Goal: Information Seeking & Learning: Find specific fact

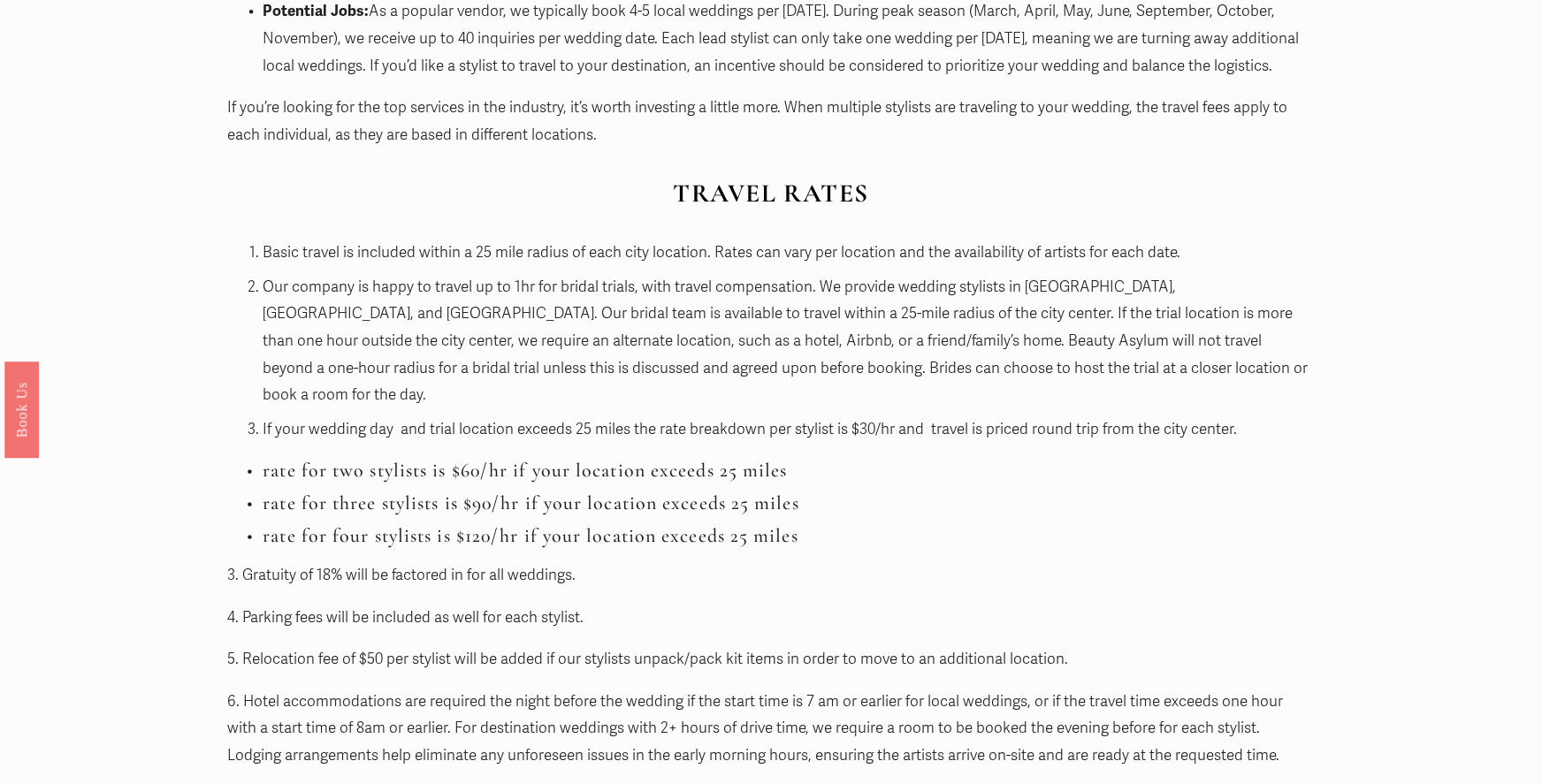
scroll to position [1767, 0]
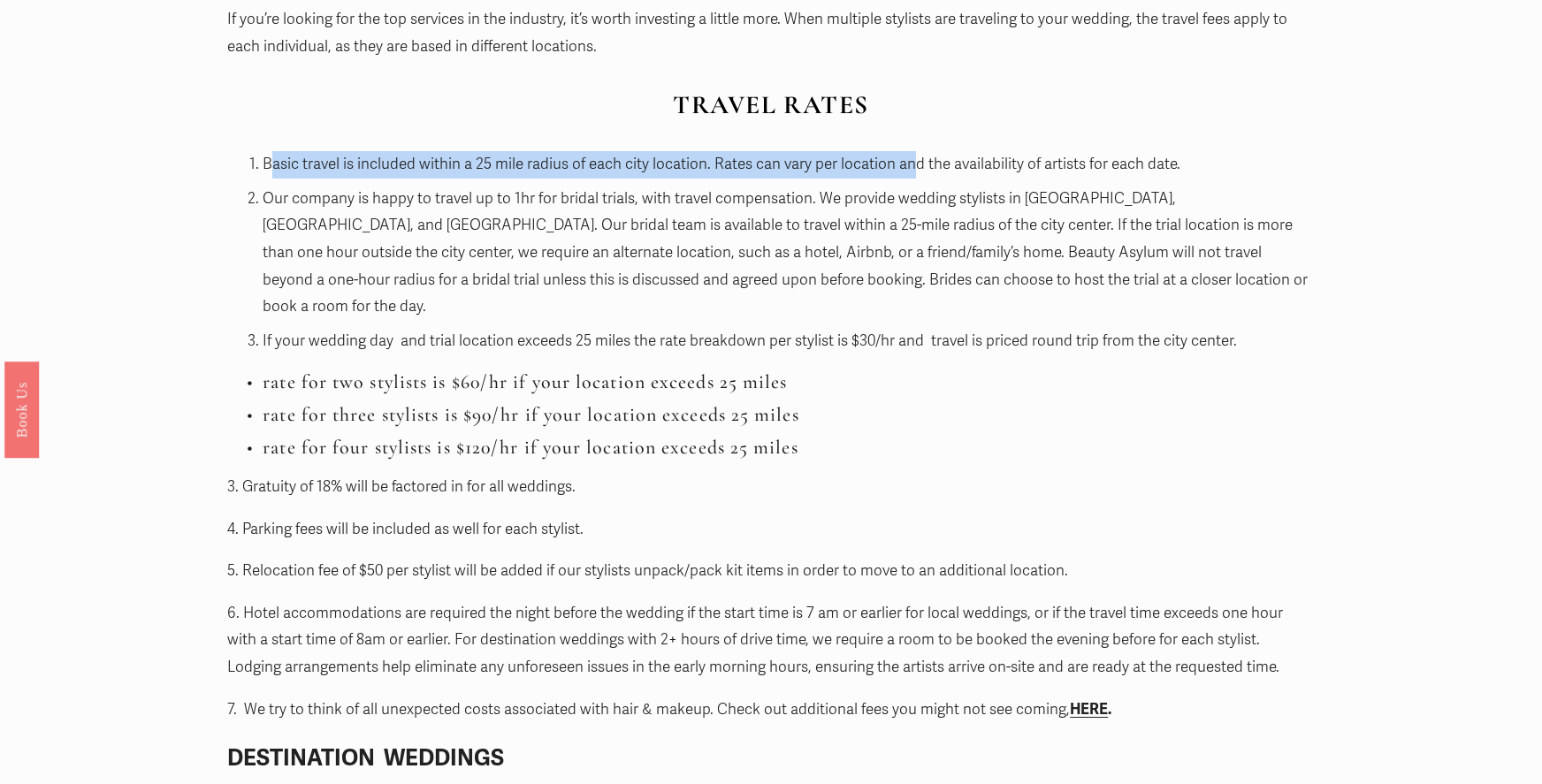
drag, startPoint x: 270, startPoint y: 164, endPoint x: 910, endPoint y: 160, distance: 640.0
click at [910, 160] on p "Basic travel is included within a 25 mile radius of each city location. Rates c…" at bounding box center [788, 164] width 1052 height 28
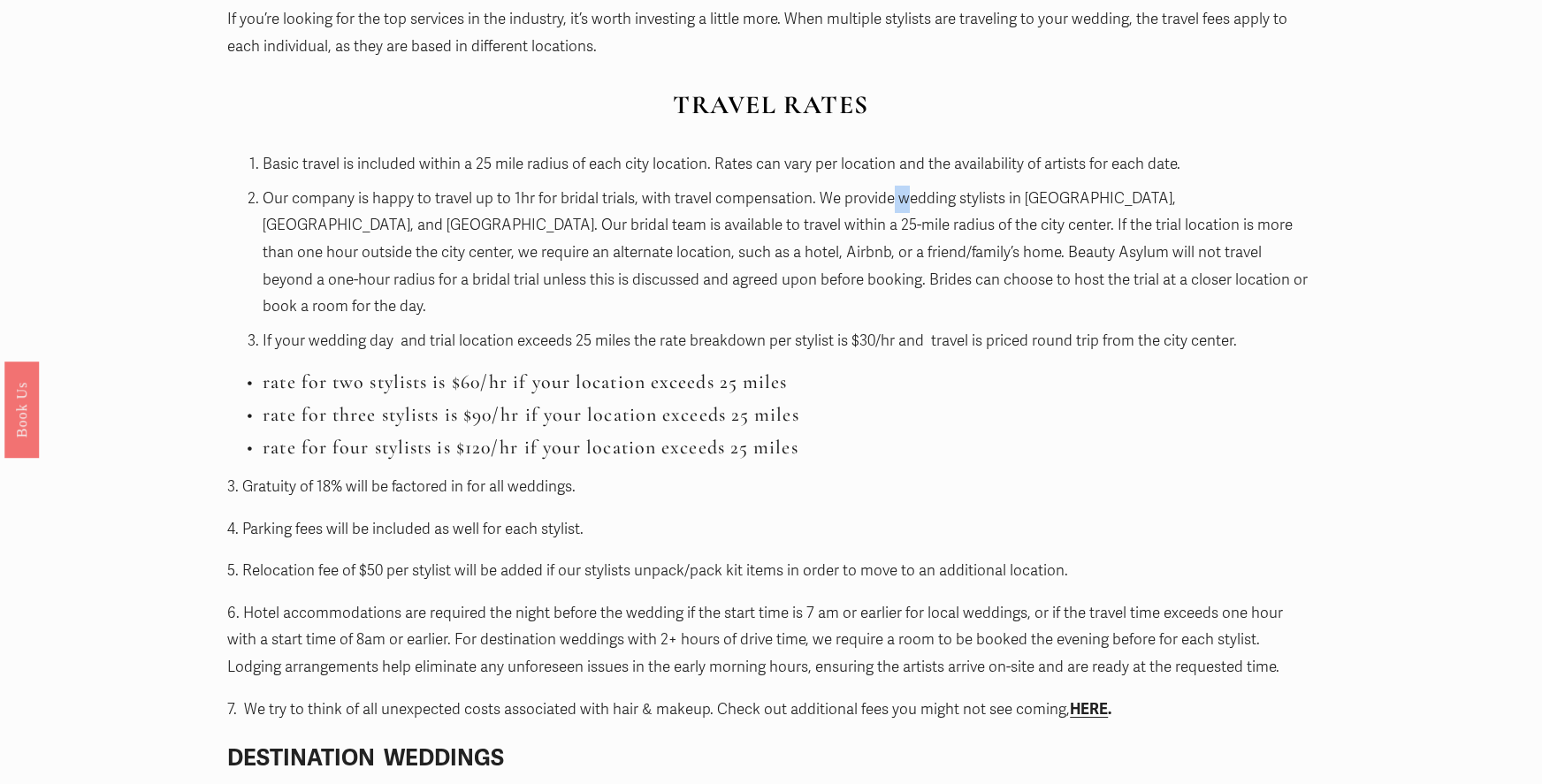
drag, startPoint x: 910, startPoint y: 160, endPoint x: 904, endPoint y: 202, distance: 42.4
click at [904, 202] on p "Our company is happy to travel up to 1hr for bridal trials, with travel compens…" at bounding box center [788, 253] width 1052 height 136
drag, startPoint x: 904, startPoint y: 202, endPoint x: 823, endPoint y: 257, distance: 97.9
click at [823, 257] on p "Our company is happy to travel up to 1hr for bridal trials, with travel compens…" at bounding box center [788, 253] width 1052 height 136
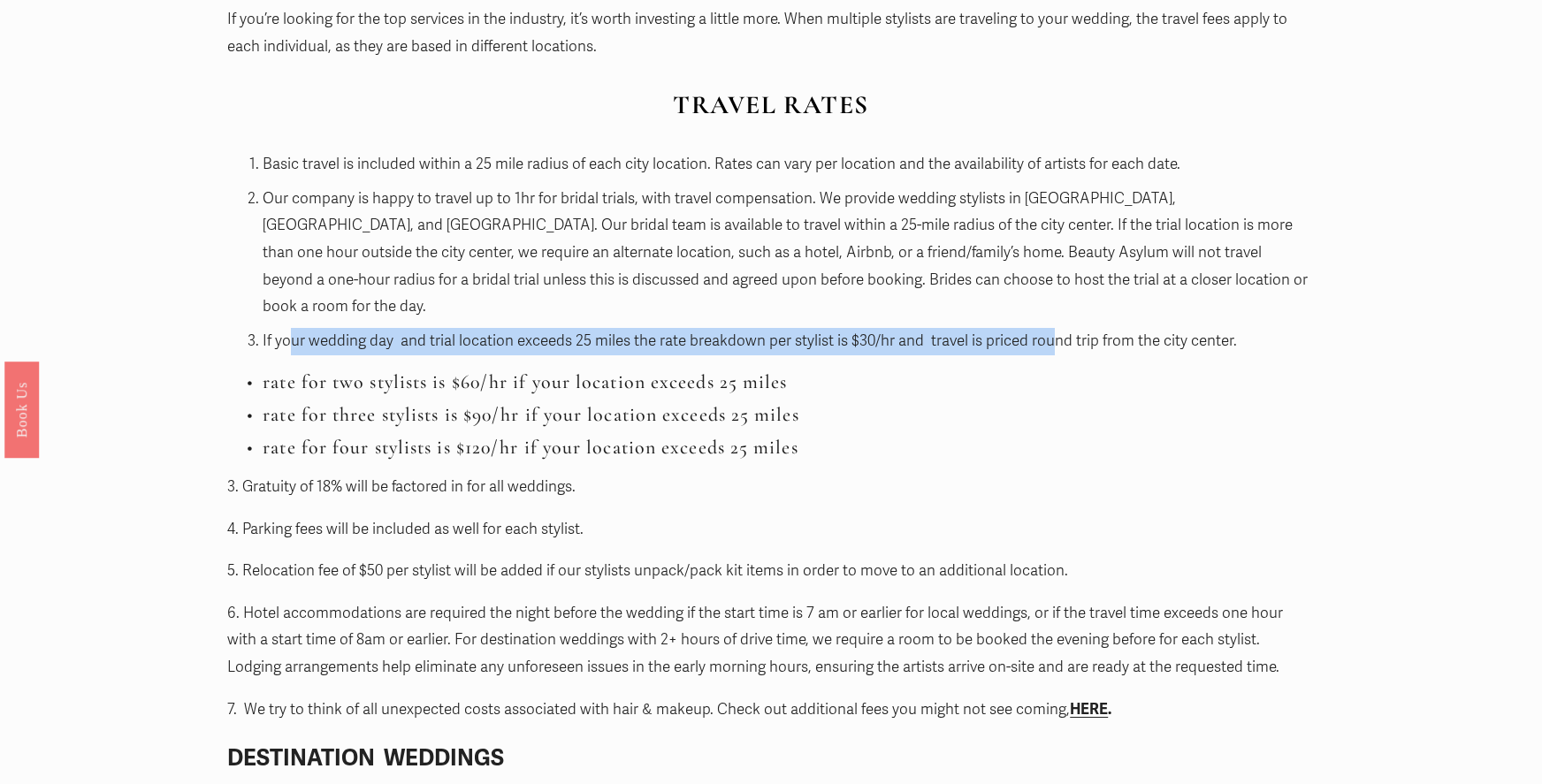
drag, startPoint x: 297, startPoint y: 315, endPoint x: 1049, endPoint y: 302, distance: 752.1
click at [1049, 328] on p "If your wedding day and trial location exceeds 25 miles the rate breakdown per …" at bounding box center [788, 341] width 1052 height 28
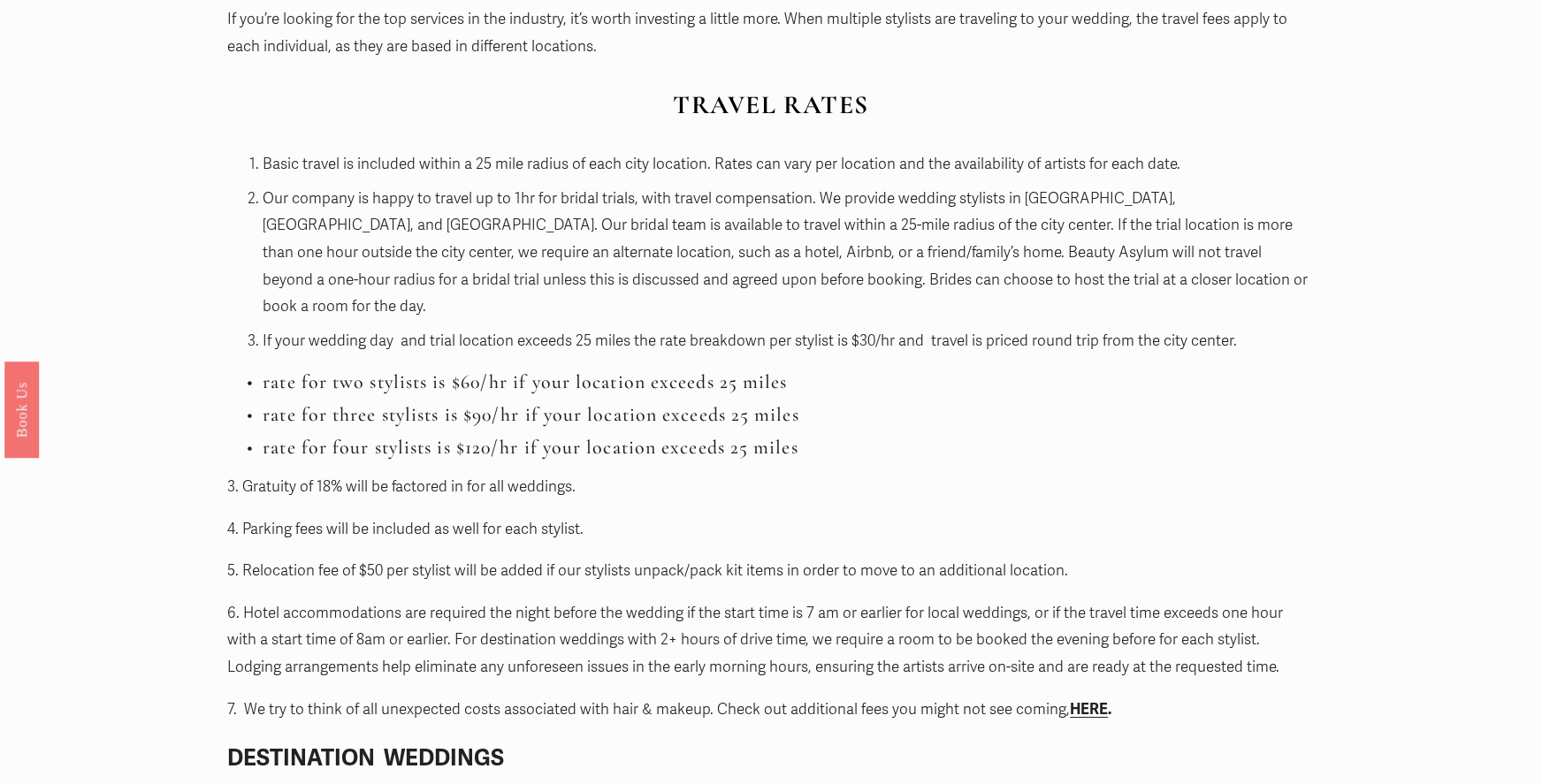
drag, startPoint x: 1049, startPoint y: 302, endPoint x: 1032, endPoint y: 414, distance: 113.3
click at [1032, 435] on h3 "rate for four stylists is $120/hr if your location exceeds 25 miles" at bounding box center [788, 447] width 1052 height 23
